Goal: Transaction & Acquisition: Purchase product/service

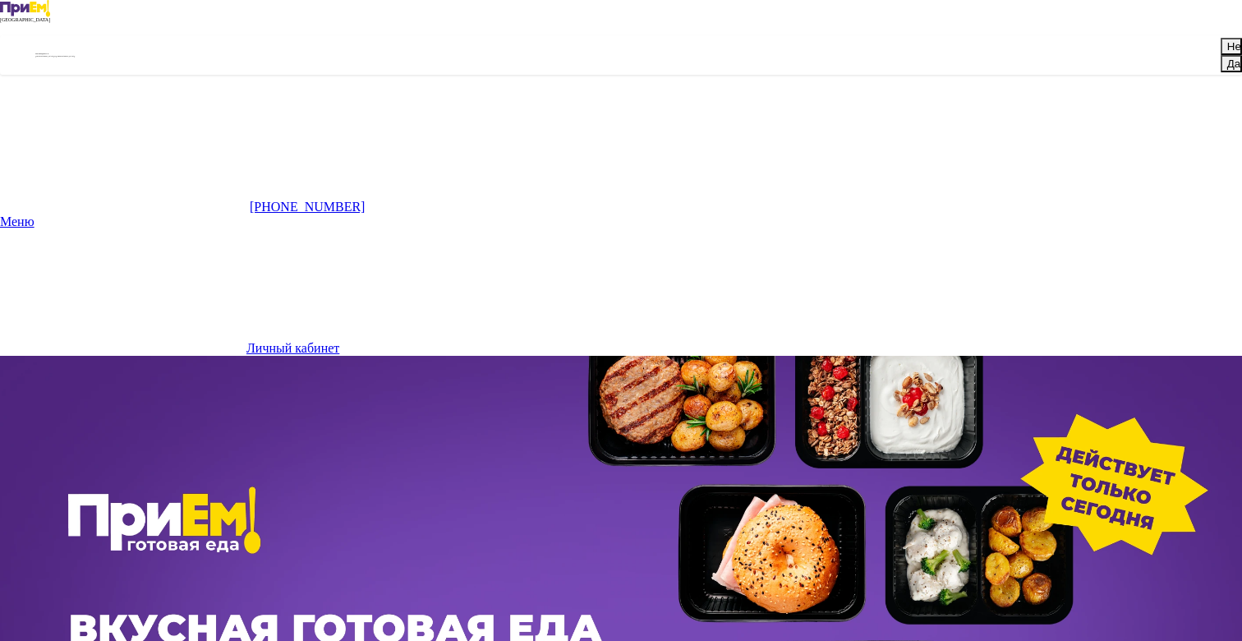
click at [1240, 21] on icon at bounding box center [1241, 20] width 2 height 2
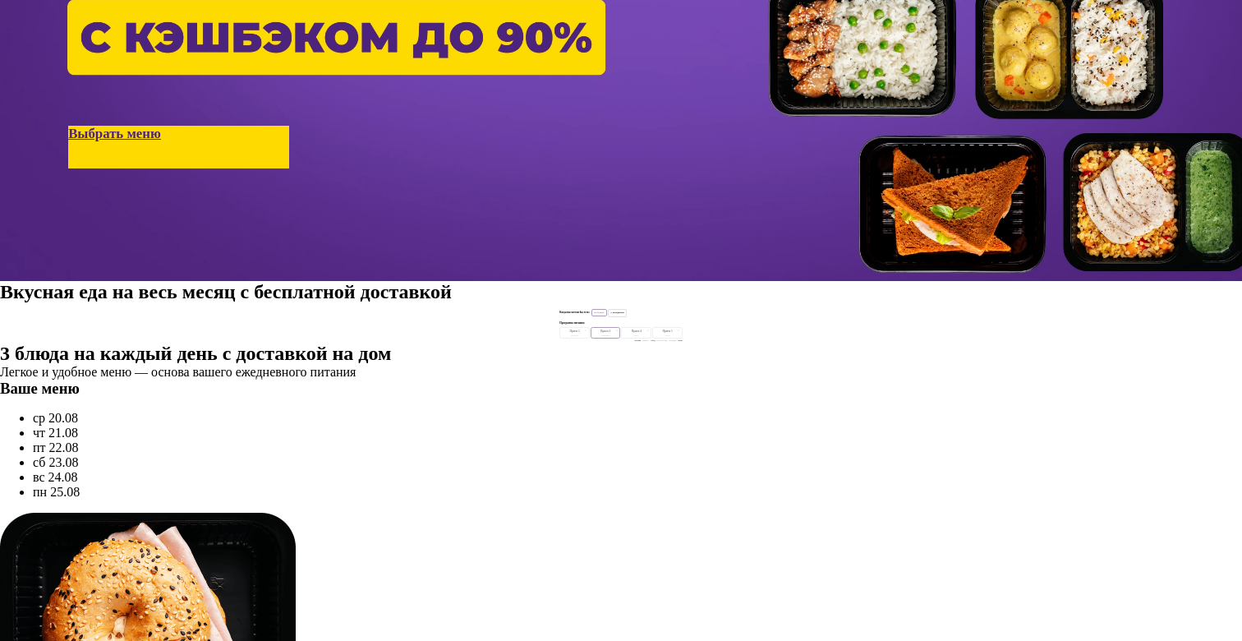
scroll to position [640, 0]
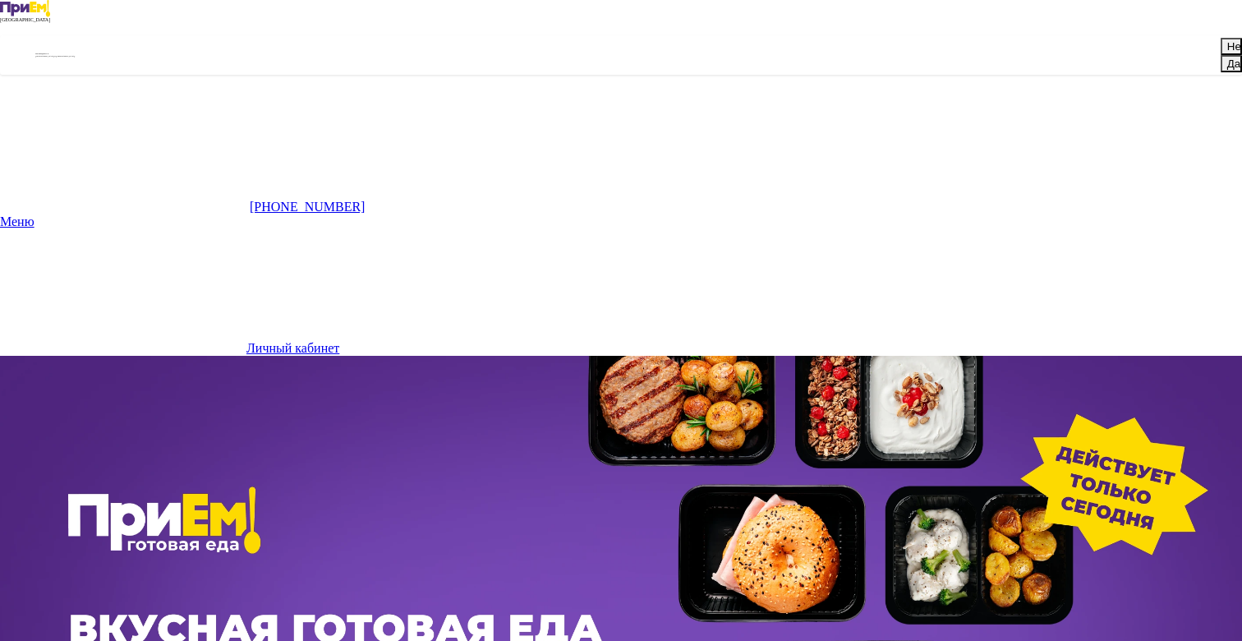
click at [1221, 72] on button "Да" at bounding box center [1232, 63] width 22 height 17
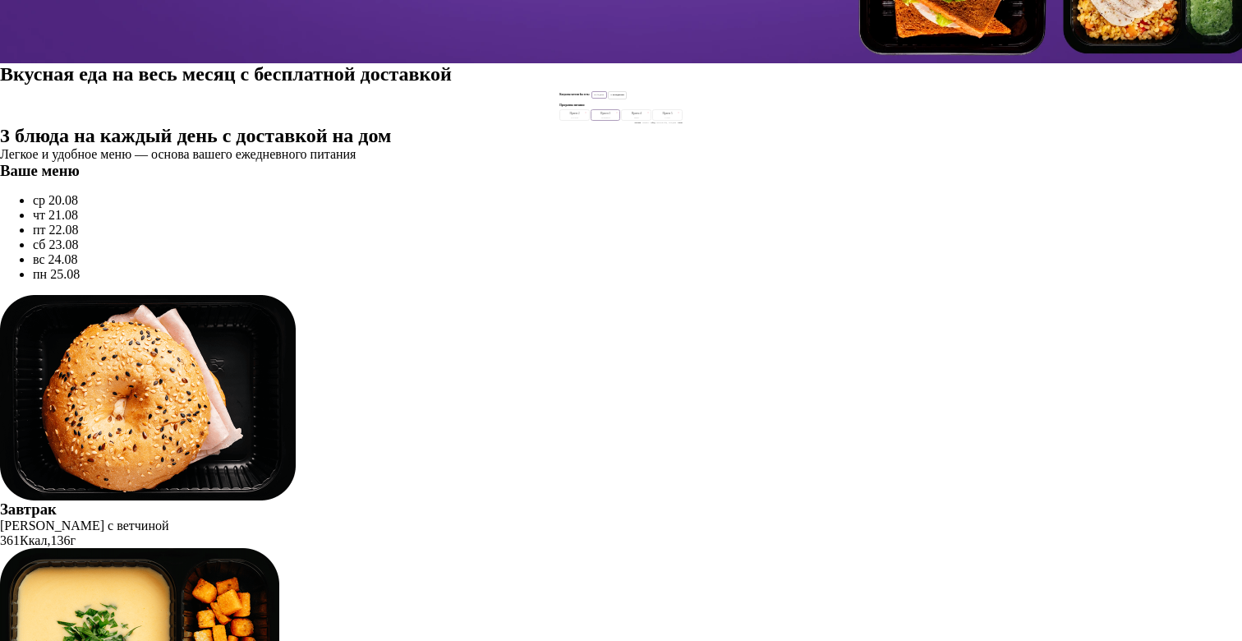
scroll to position [652, 0]
